Goal: Check status: Check status

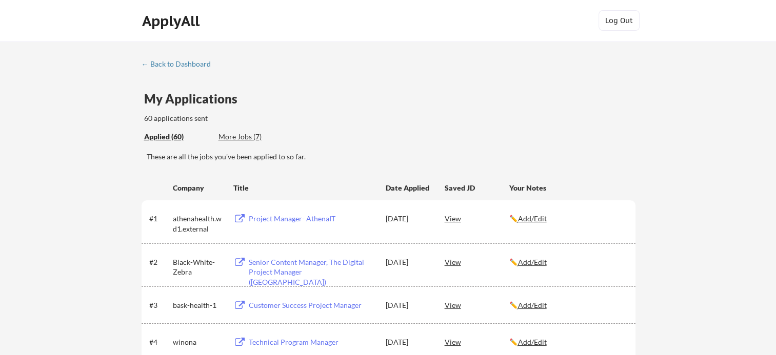
click at [244, 135] on div "More Jobs (7)" at bounding box center [255, 137] width 75 height 10
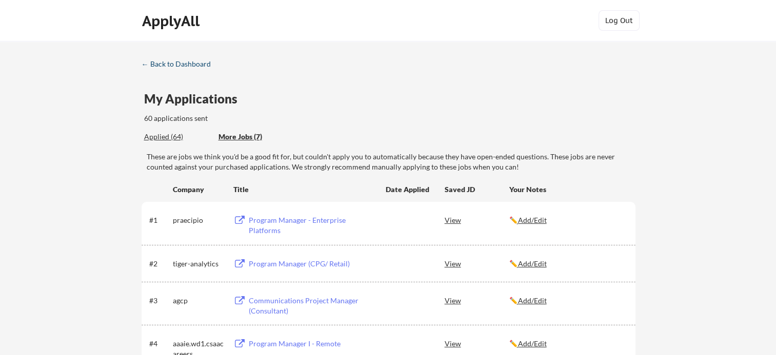
click at [175, 62] on div "← Back to Dashboard" at bounding box center [180, 64] width 77 height 7
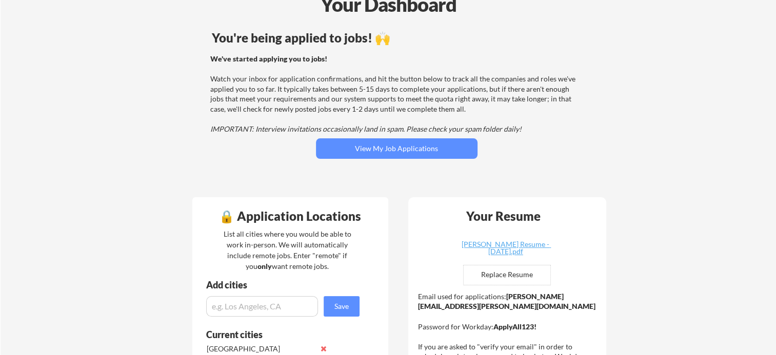
scroll to position [103, 0]
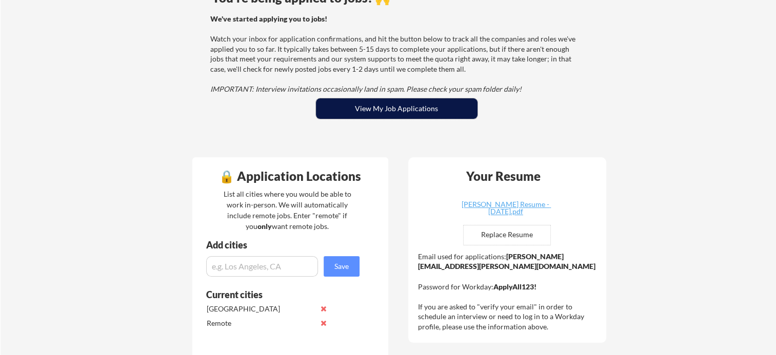
click at [392, 109] on button "View My Job Applications" at bounding box center [397, 108] width 162 height 21
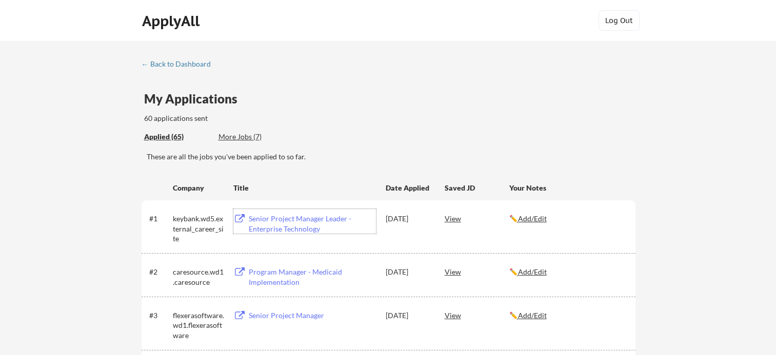
click at [282, 222] on div "Senior Project Manager Leader - Enterprise Technology" at bounding box center [312, 224] width 127 height 20
